Goal: Task Accomplishment & Management: Use online tool/utility

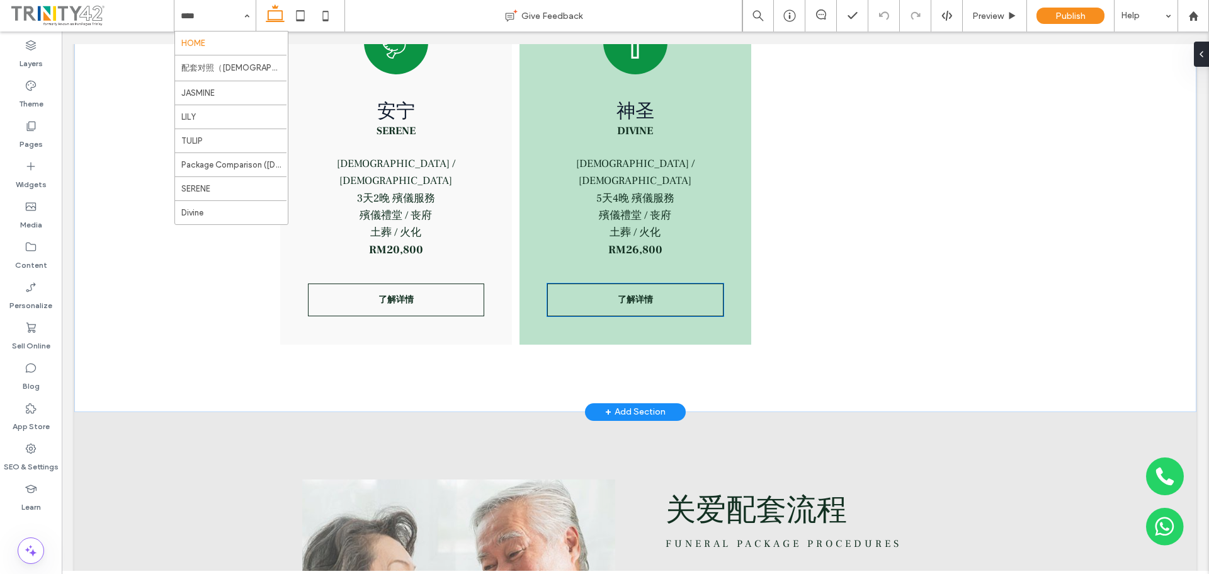
click at [633, 297] on span "了解详情" at bounding box center [635, 299] width 35 height 11
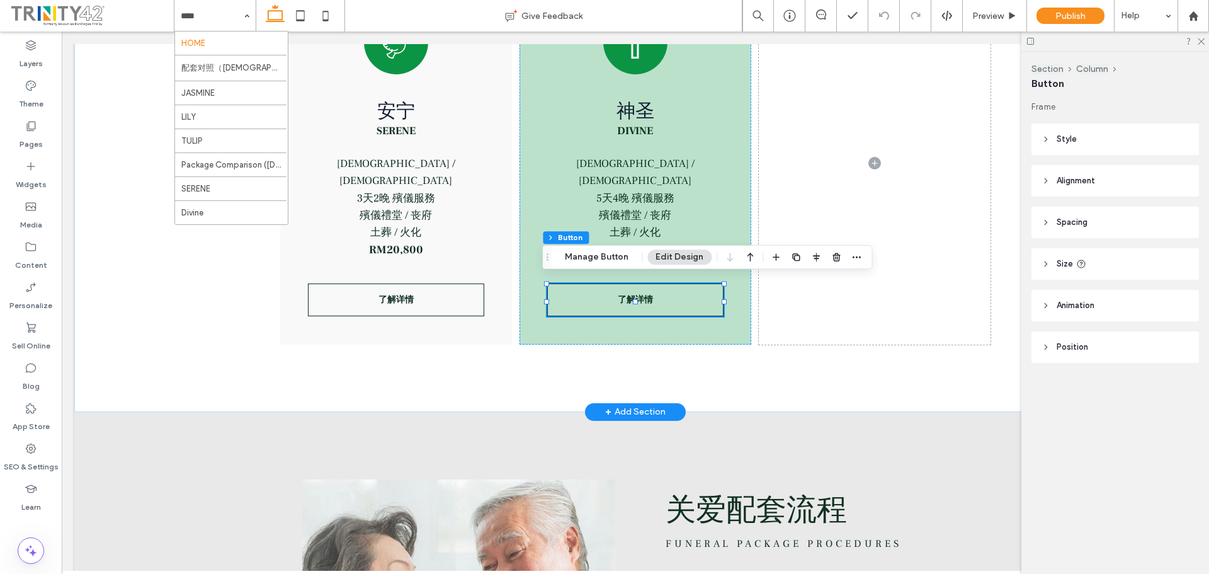
click at [667, 298] on link "了解详情" at bounding box center [635, 299] width 176 height 33
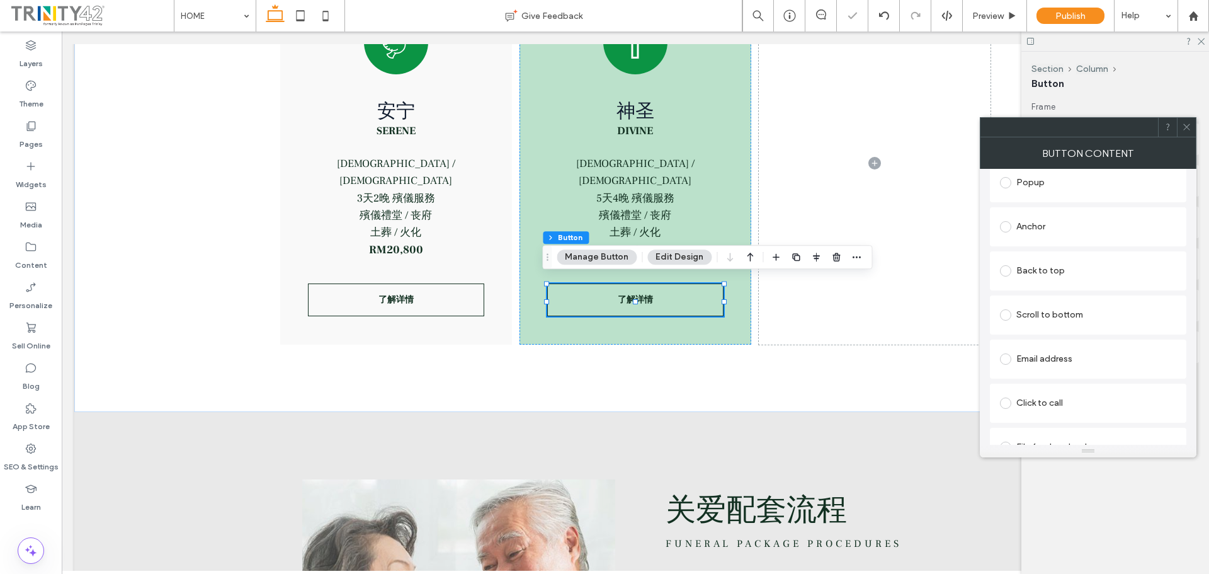
scroll to position [288, 0]
click at [1185, 125] on use at bounding box center [1186, 127] width 6 height 6
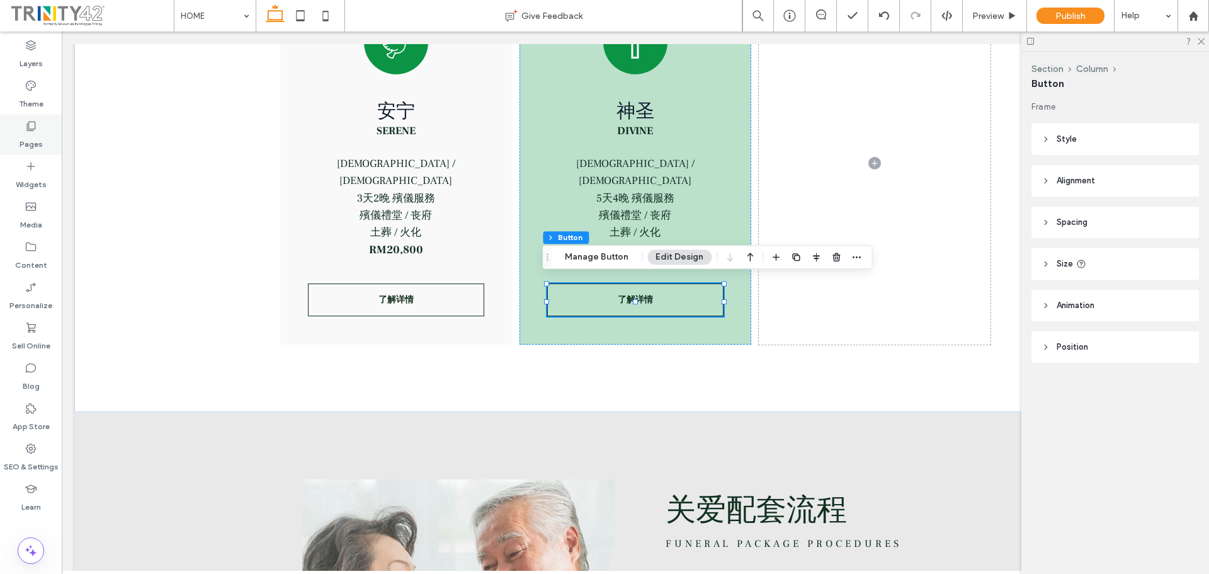
click at [24, 130] on div "Pages" at bounding box center [31, 135] width 62 height 40
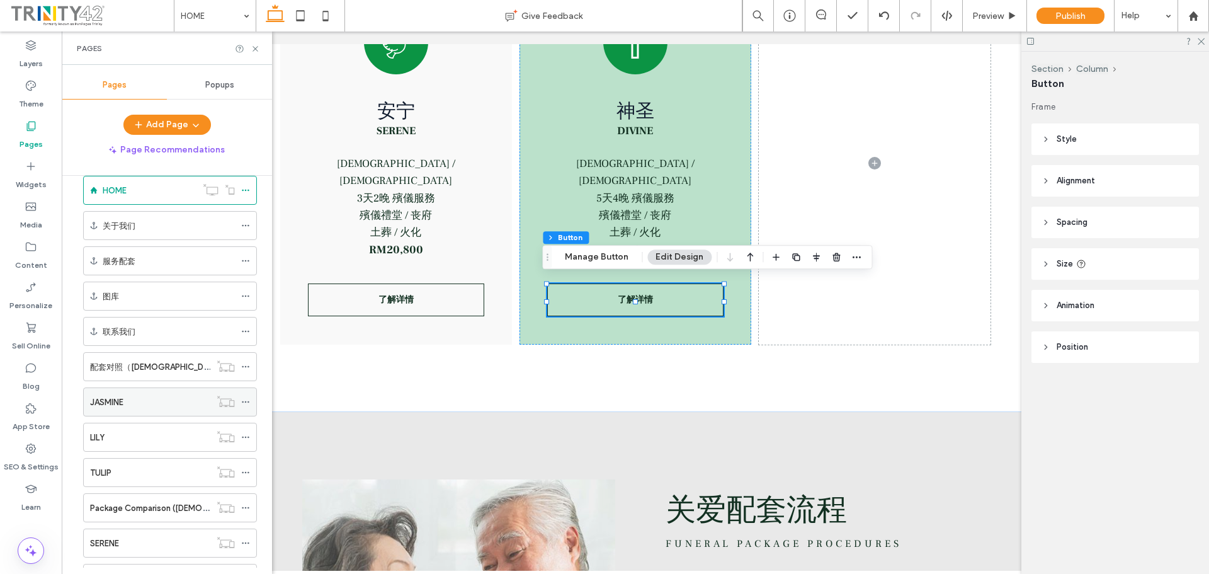
scroll to position [78, 0]
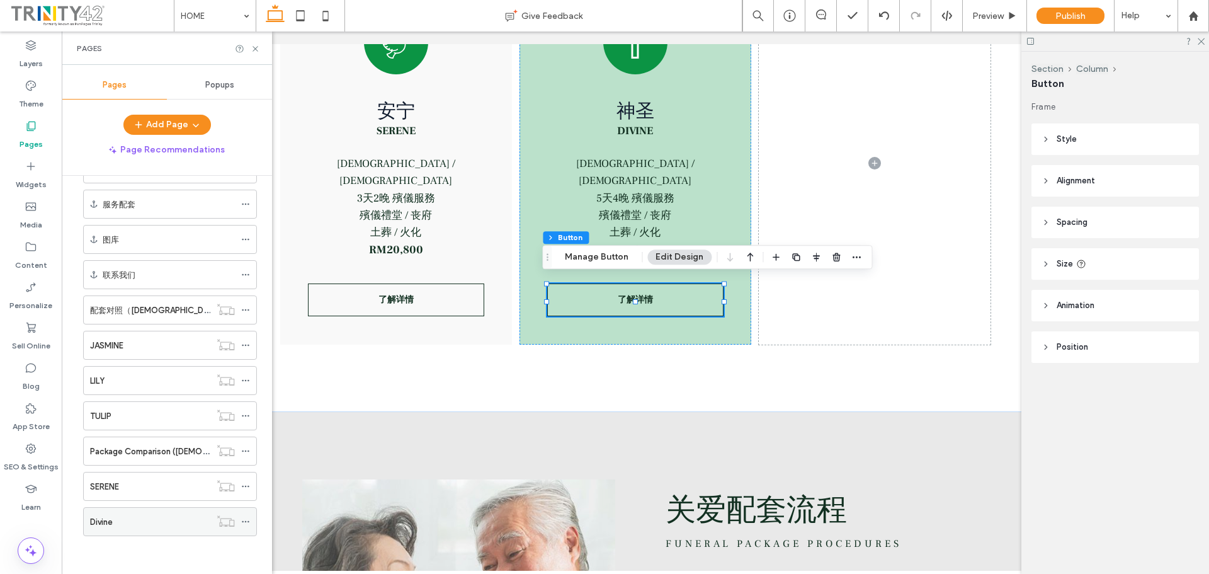
click at [141, 519] on div "Divine" at bounding box center [150, 521] width 120 height 13
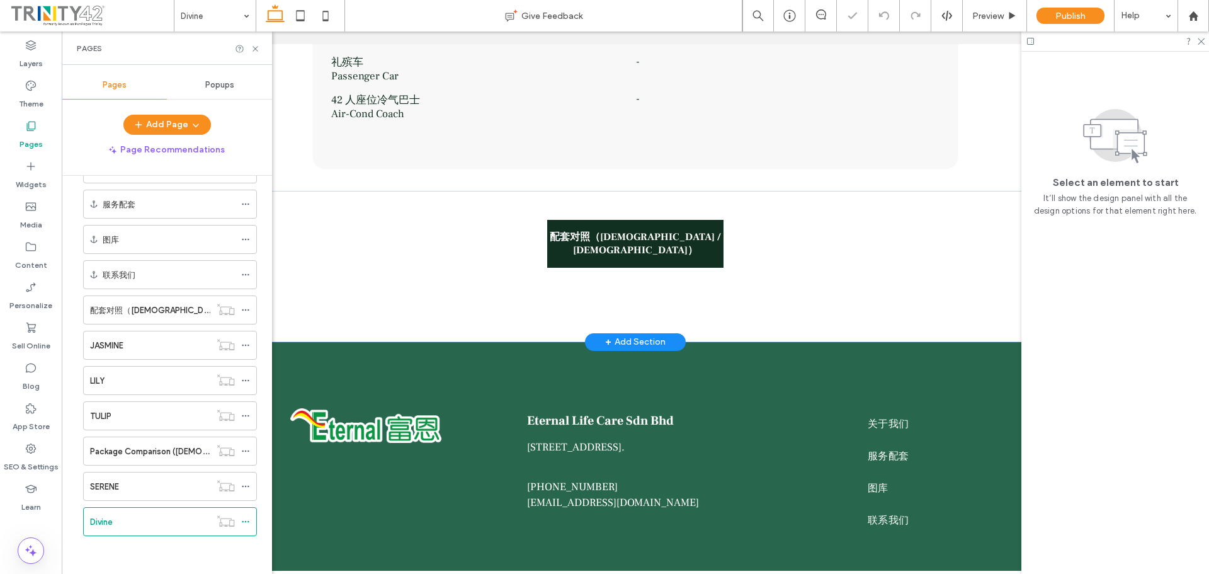
scroll to position [830, 0]
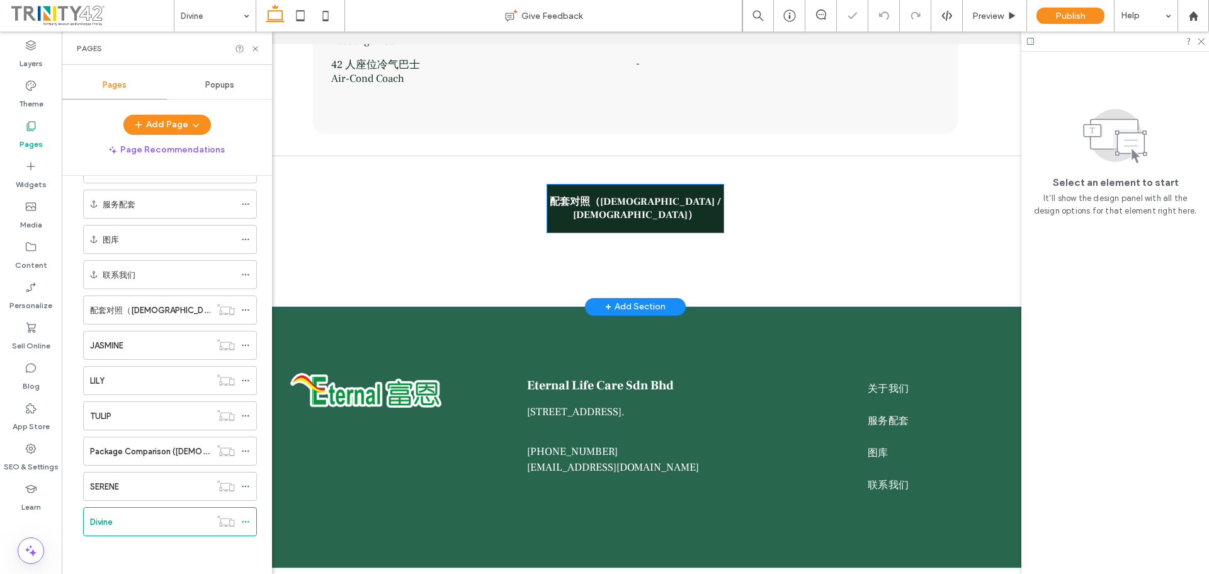
click at [618, 195] on span "配套对照（[DEMOGRAPHIC_DATA] / [DEMOGRAPHIC_DATA]）" at bounding box center [635, 208] width 175 height 26
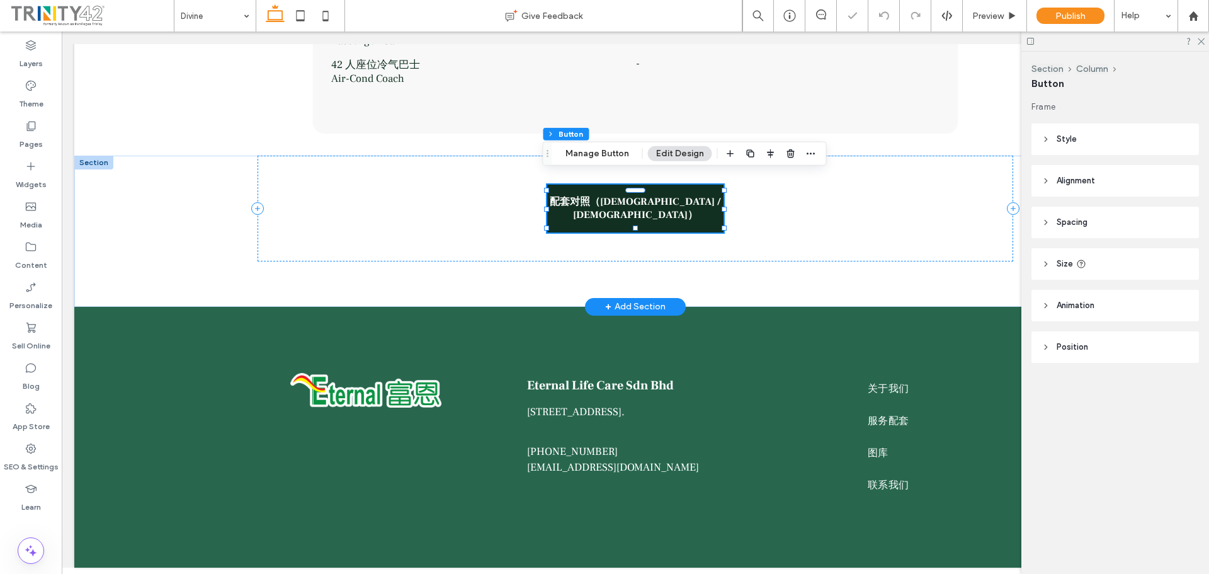
type input "**"
click at [618, 195] on span "配套对照（[DEMOGRAPHIC_DATA] / [DEMOGRAPHIC_DATA]）" at bounding box center [635, 208] width 175 height 26
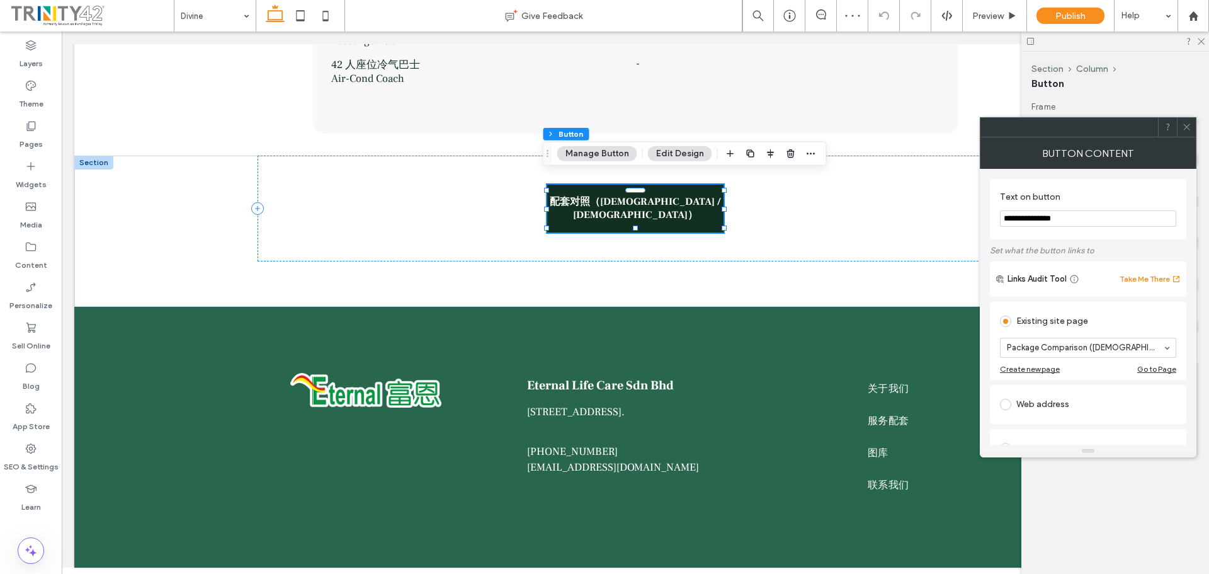
click at [1189, 124] on icon at bounding box center [1186, 126] width 9 height 9
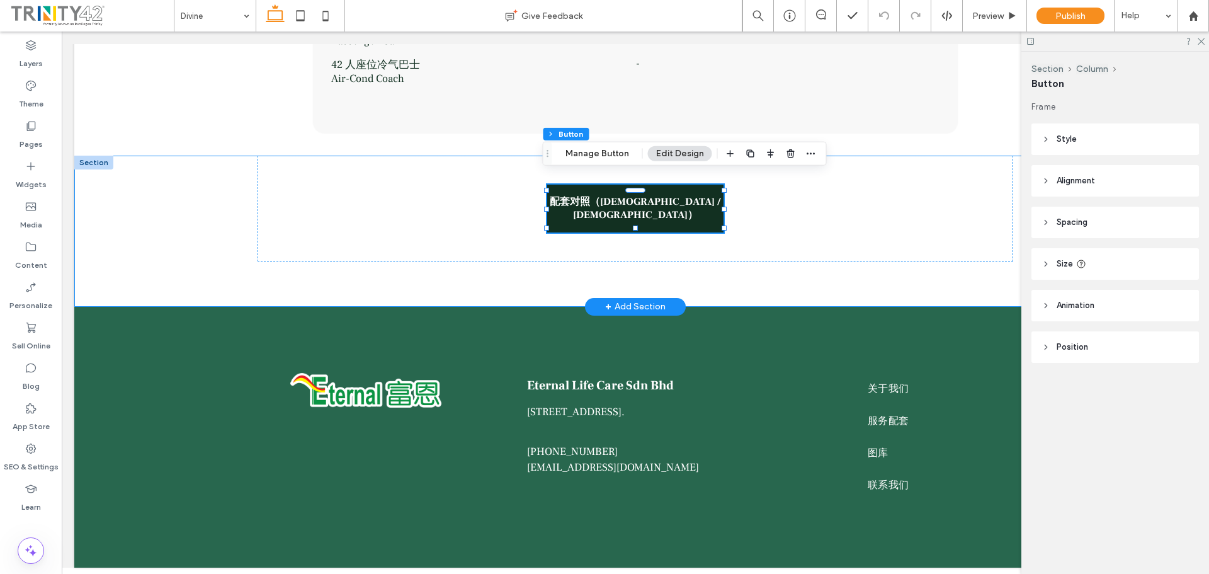
click at [877, 269] on div "配套对照（[DEMOGRAPHIC_DATA] / [DEMOGRAPHIC_DATA]）" at bounding box center [636, 231] width 756 height 151
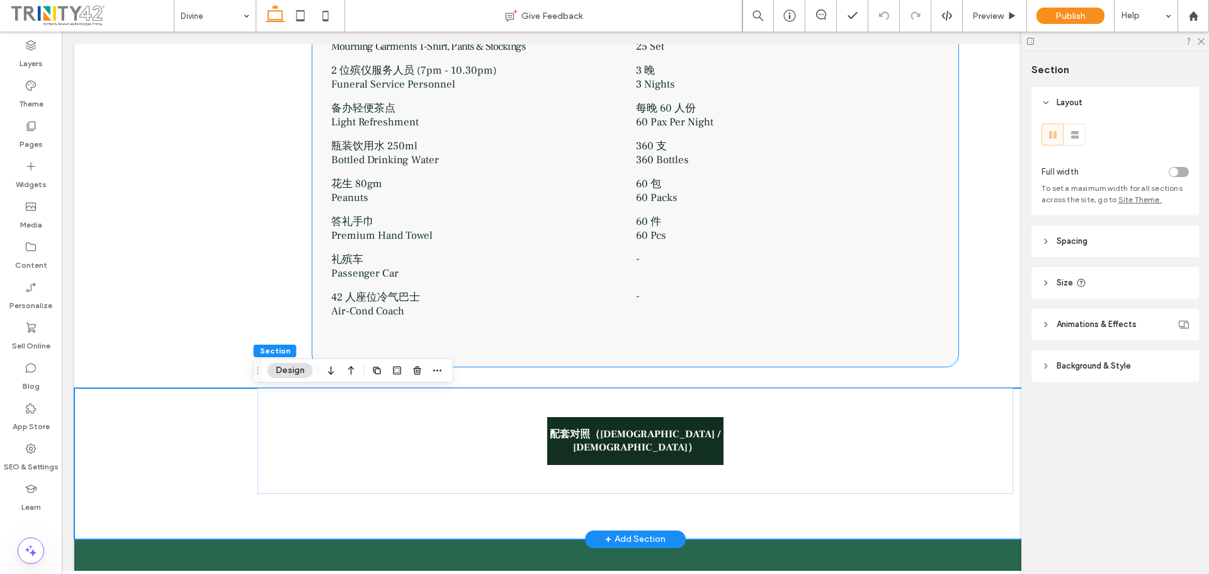
scroll to position [515, 0]
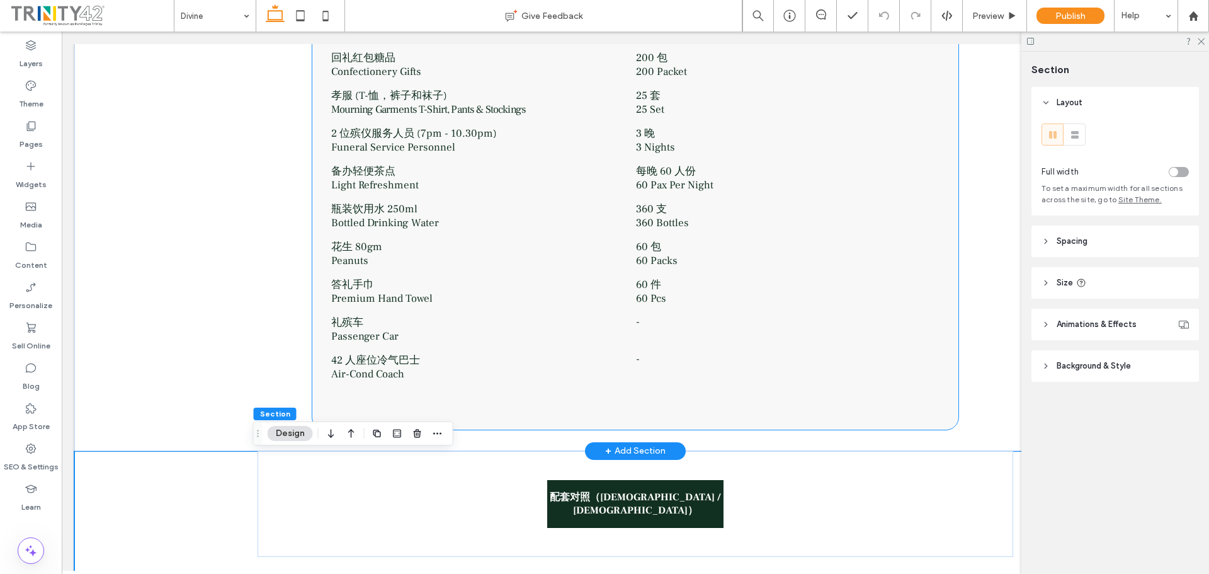
click at [397, 381] on span "Air-Cond Coach" at bounding box center [367, 374] width 73 height 14
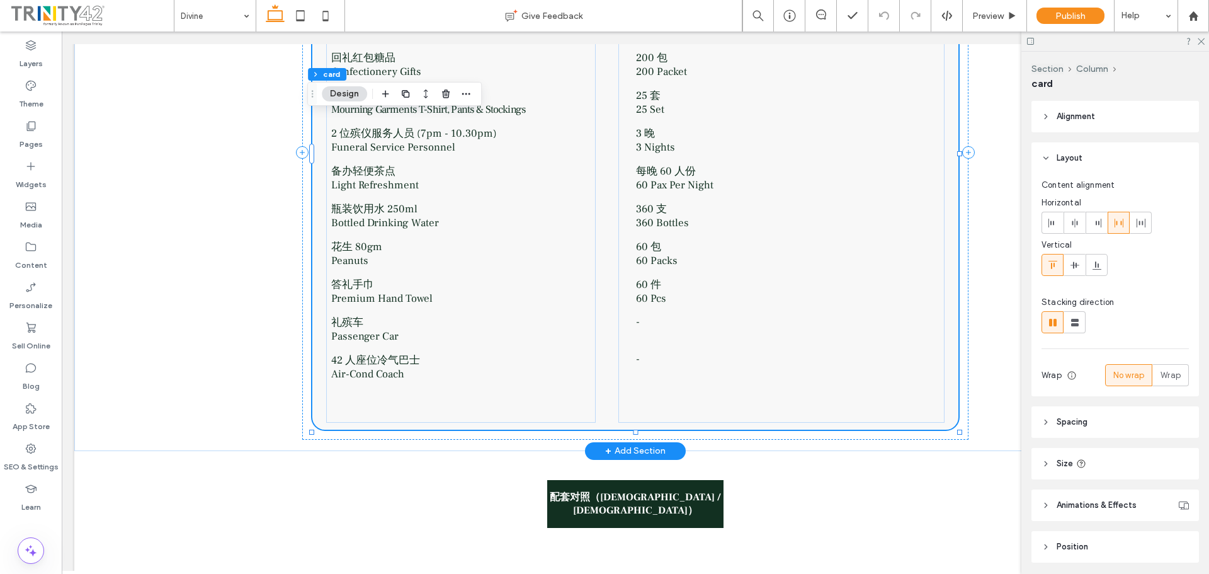
click at [397, 381] on span "Air-Cond Coach" at bounding box center [367, 374] width 73 height 14
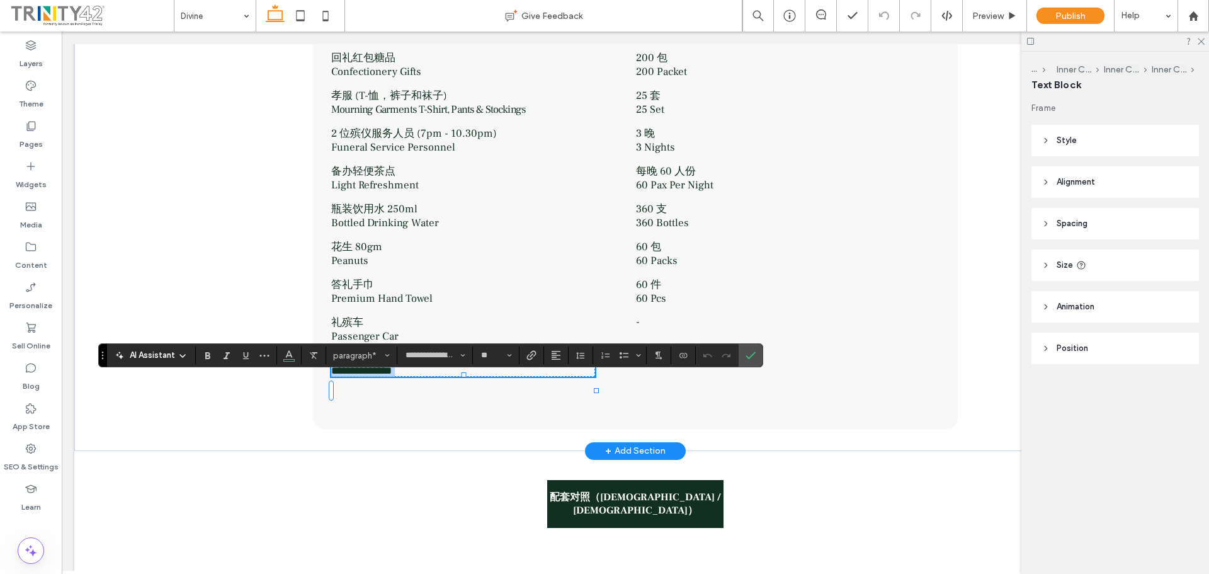
click at [342, 376] on span "**********" at bounding box center [361, 370] width 60 height 11
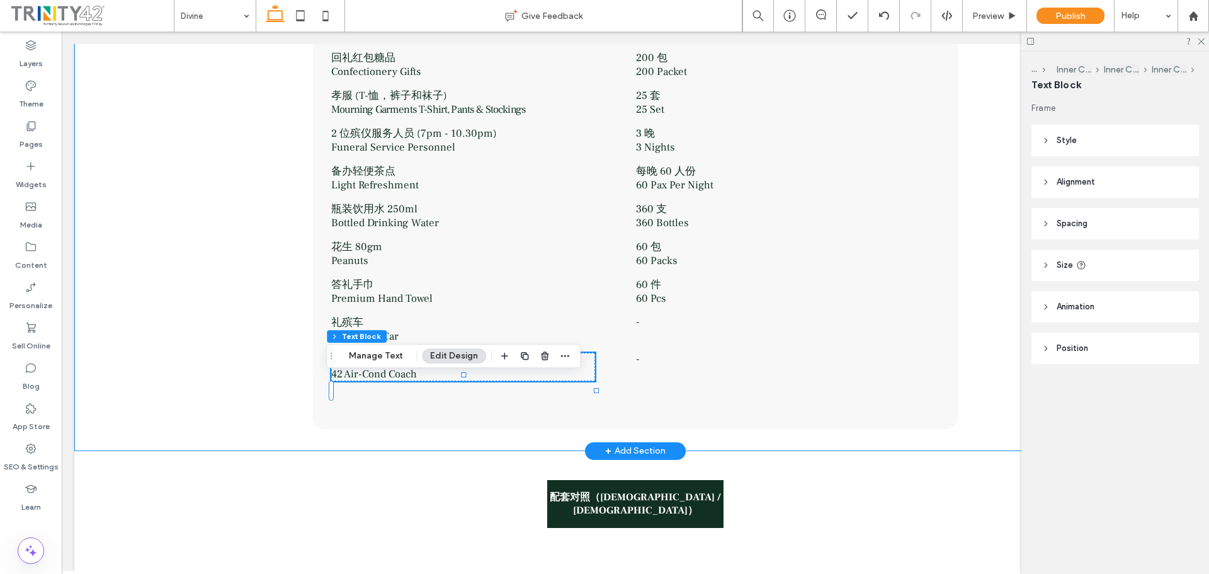
click at [230, 341] on div "土葬馆 Premium Burial Casket 焚化馆 Cremation Casket 骨灰瓮 Urn 豪华大棚 VIP Canopy 回礼红包糖品 C…" at bounding box center [635, 153] width 1122 height 596
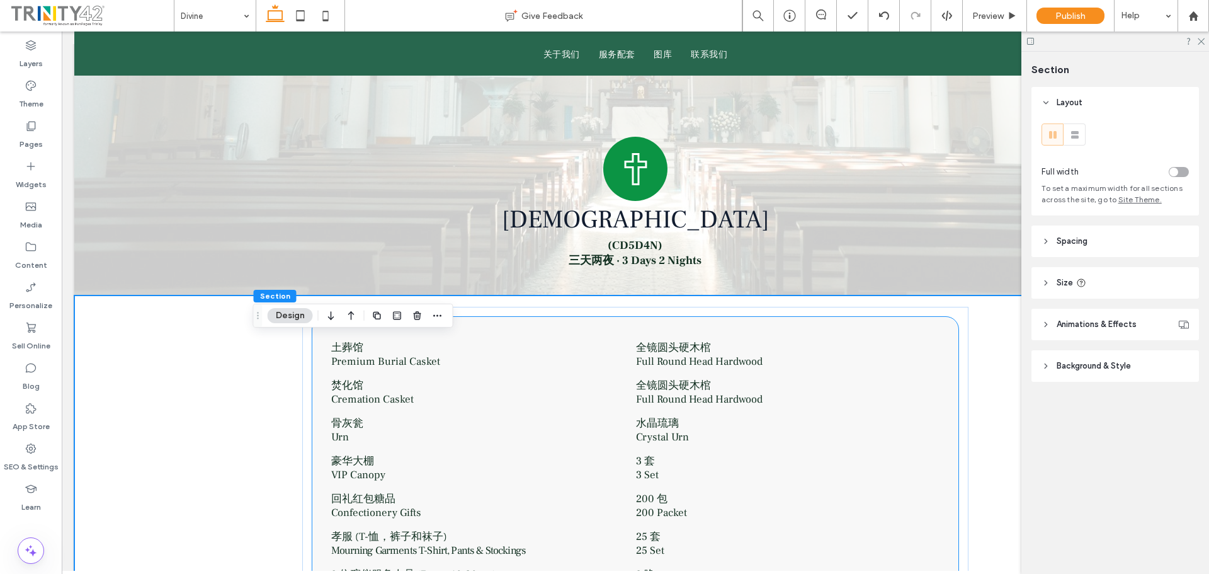
scroll to position [0, 0]
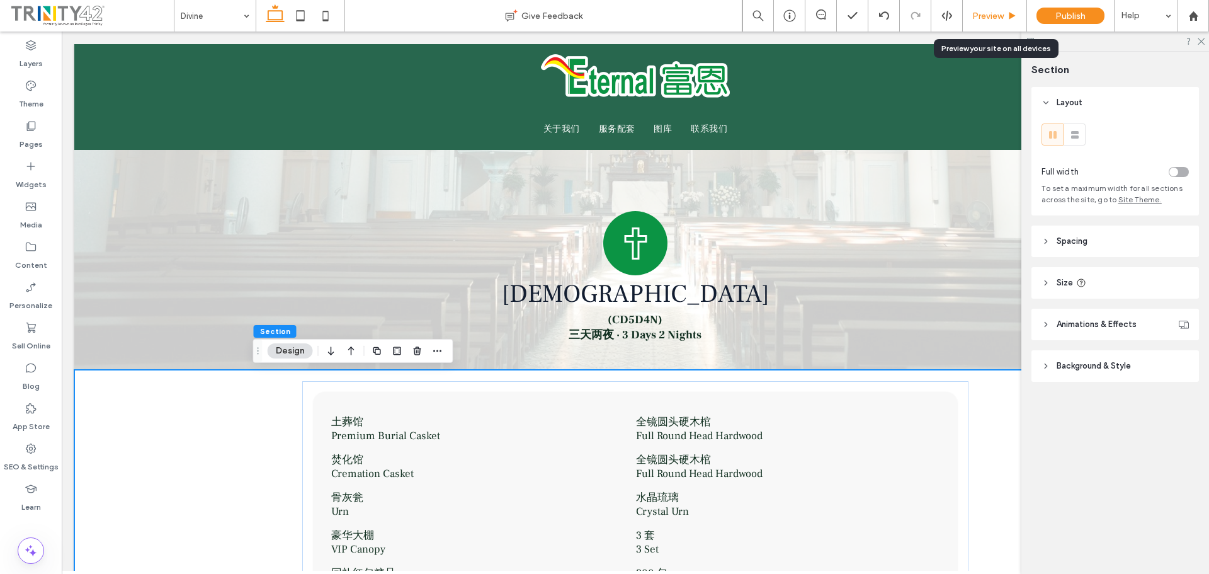
click at [992, 13] on span "Preview" at bounding box center [987, 16] width 31 height 11
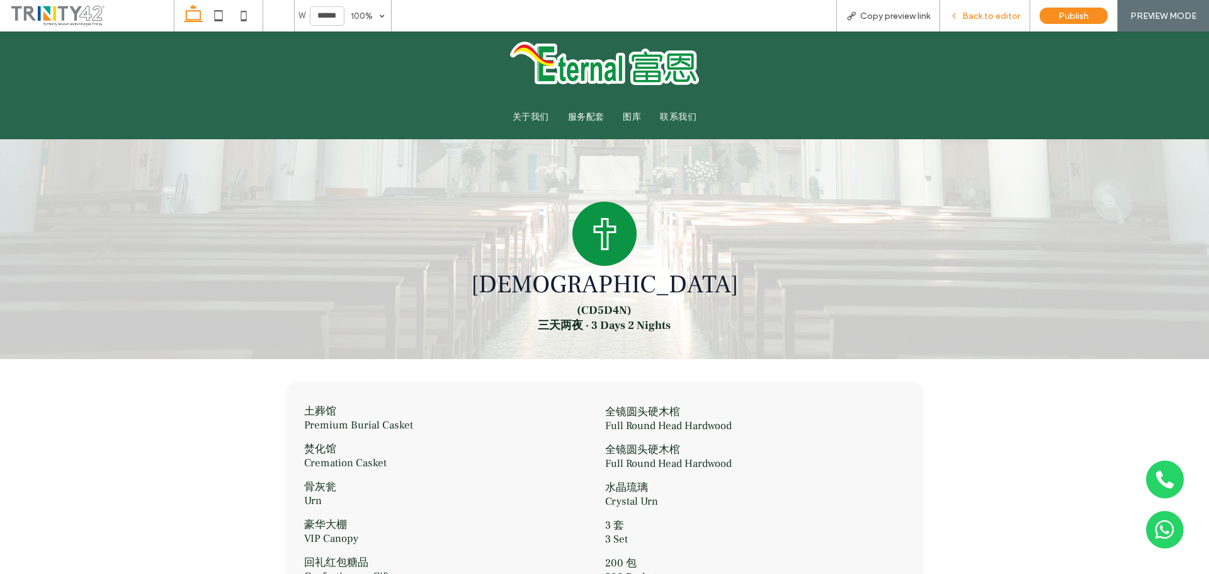
click at [980, 14] on span "Back to editor" at bounding box center [991, 16] width 58 height 11
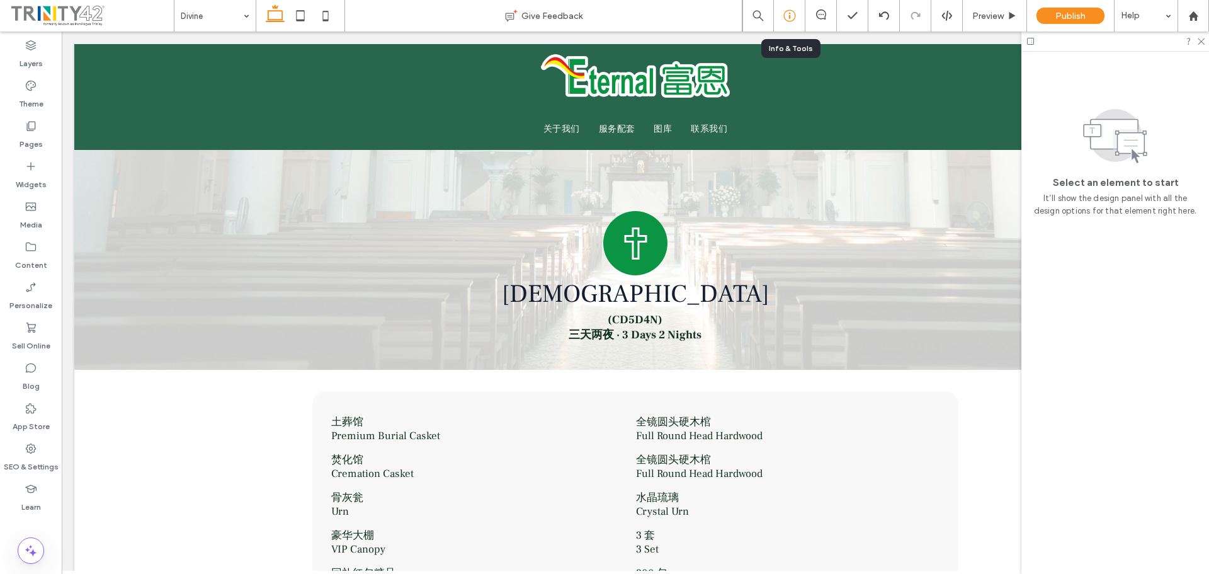
click at [790, 15] on icon at bounding box center [789, 15] width 13 height 13
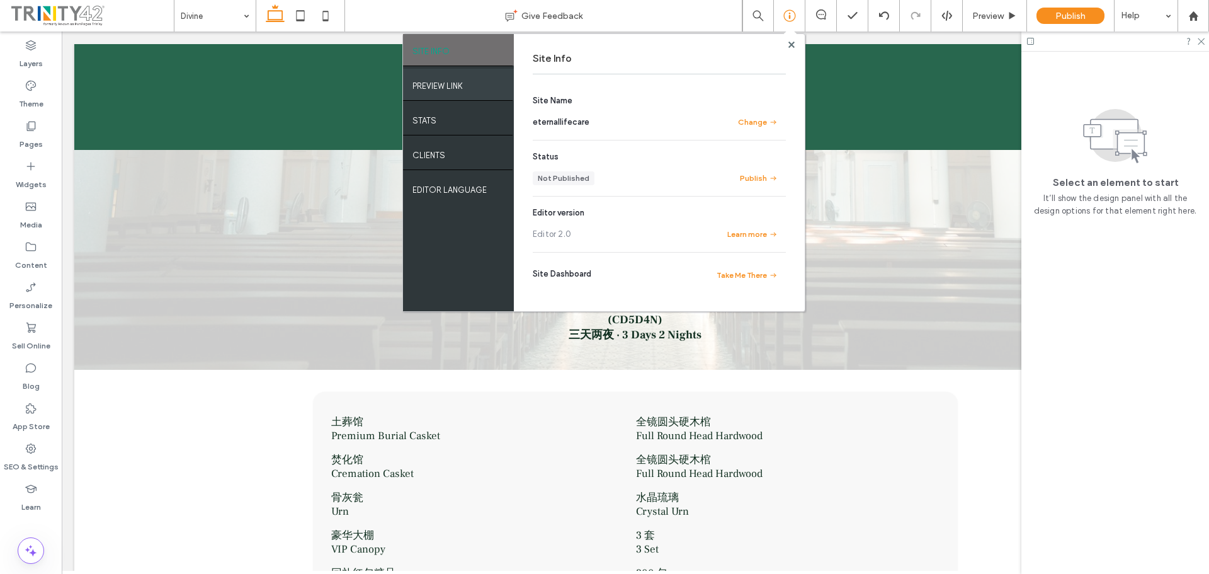
click at [445, 81] on label "PREVIEW LINK" at bounding box center [437, 83] width 50 height 16
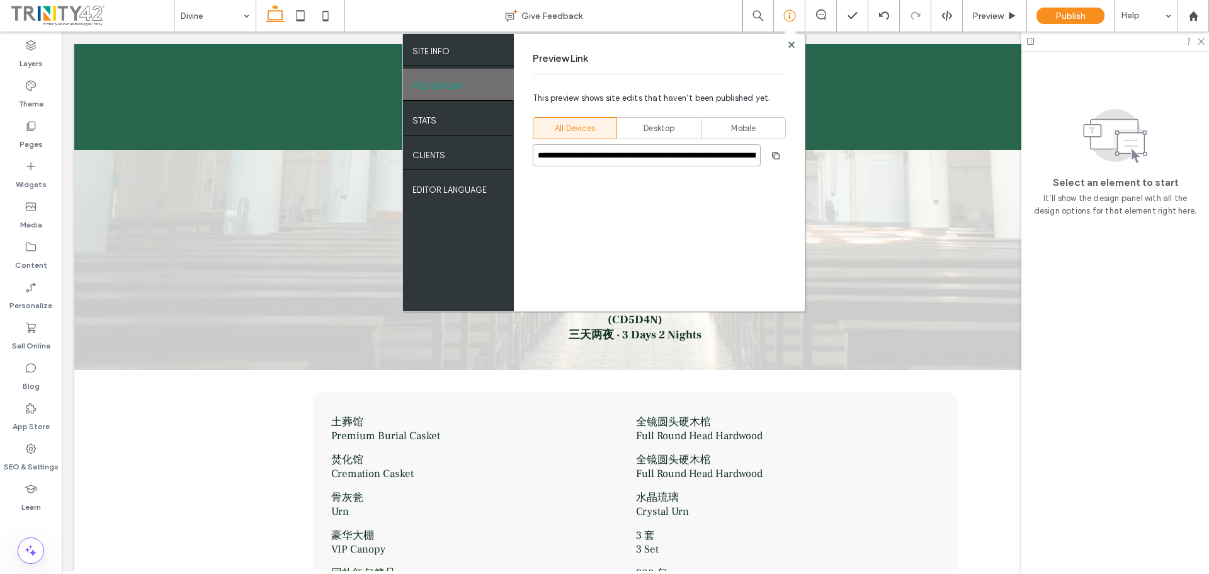
click at [625, 156] on input "**********" at bounding box center [647, 155] width 228 height 22
